Goal: Task Accomplishment & Management: Manage account settings

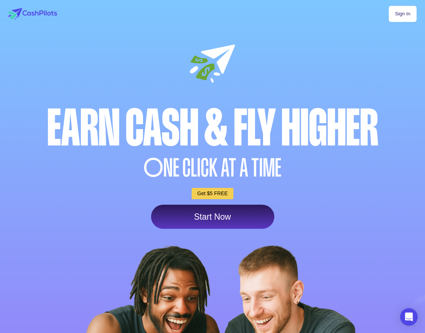
click at [408, 8] on link "Sign In" at bounding box center [403, 14] width 28 height 16
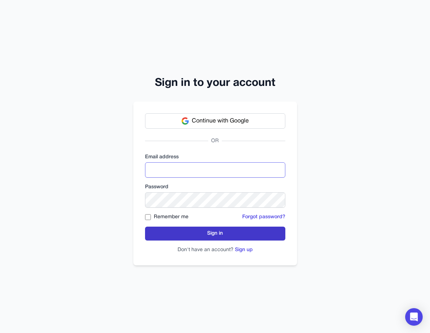
type input "**********"
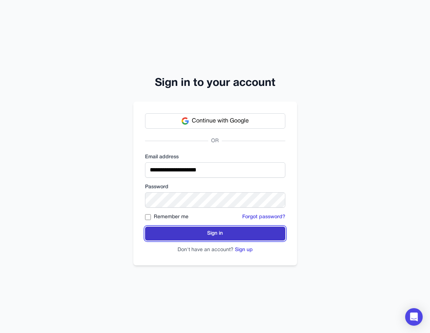
click at [220, 233] on button "Sign in" at bounding box center [215, 234] width 140 height 14
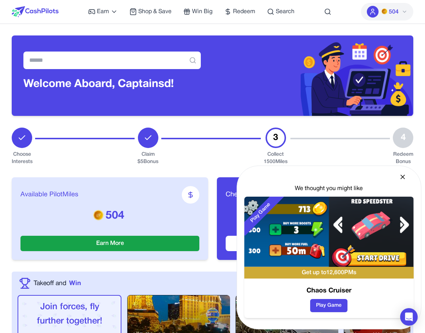
click at [403, 180] on icon at bounding box center [402, 176] width 7 height 7
drag, startPoint x: 0, startPoint y: 0, endPoint x: 111, endPoint y: -44, distance: 119.7
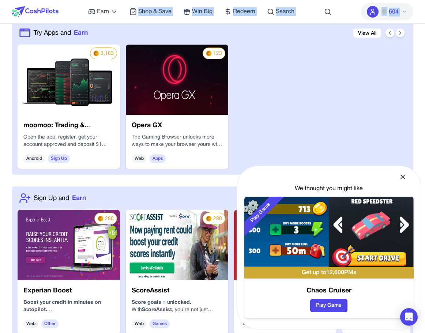
scroll to position [563, 0]
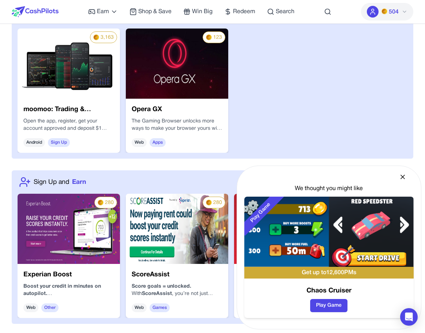
click at [401, 176] on icon at bounding box center [402, 176] width 7 height 7
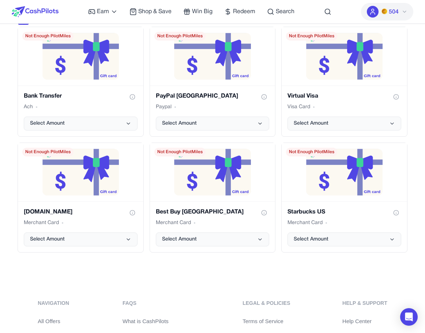
scroll to position [1524, 0]
